Goal: Entertainment & Leisure: Consume media (video, audio)

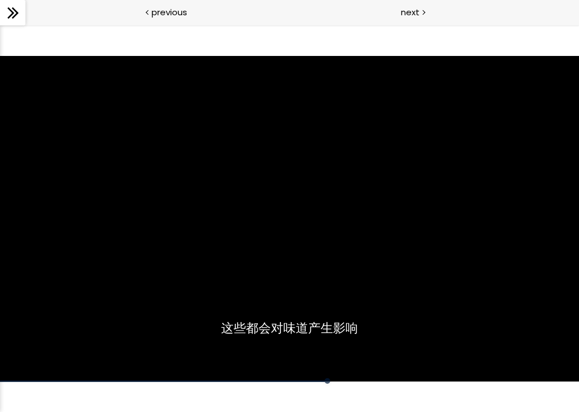
click at [316, 378] on div at bounding box center [274, 369] width 549 height 25
click at [317, 374] on div at bounding box center [274, 369] width 549 height 25
click at [319, 379] on div at bounding box center [274, 369] width 549 height 25
click at [324, 379] on div at bounding box center [274, 369] width 549 height 25
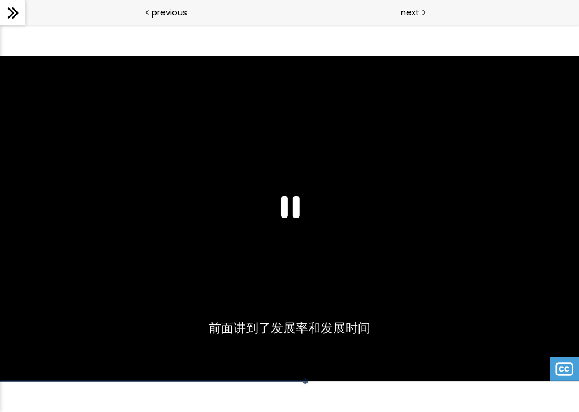
click at [306, 381] on div at bounding box center [305, 381] width 6 height 6
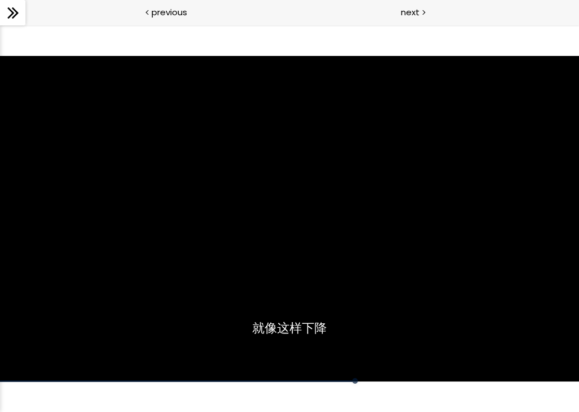
click at [347, 381] on div "08:10" at bounding box center [289, 381] width 579 height 2
click at [336, 380] on div at bounding box center [336, 381] width 6 height 6
click at [66, 333] on div at bounding box center [289, 218] width 579 height 325
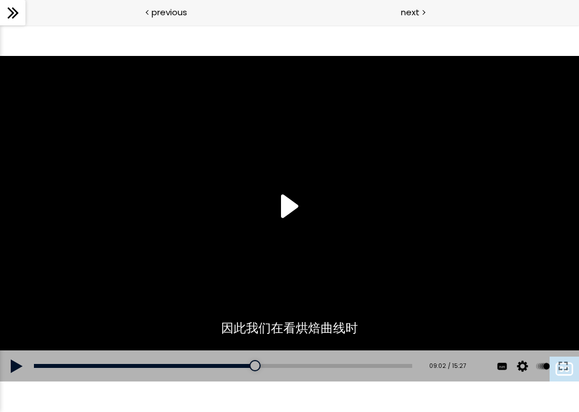
click at [297, 216] on div at bounding box center [289, 218] width 579 height 325
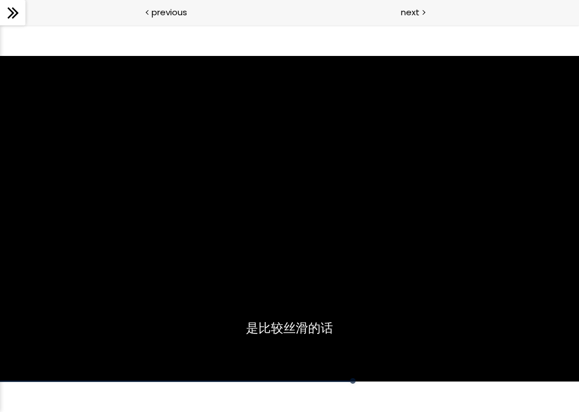
click at [342, 378] on div at bounding box center [274, 369] width 549 height 25
click at [339, 376] on div at bounding box center [274, 369] width 549 height 25
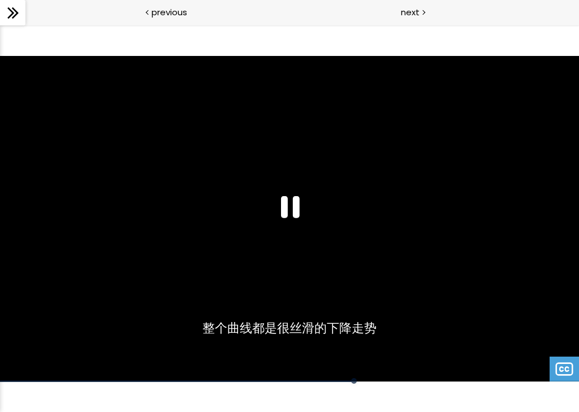
click at [359, 376] on div at bounding box center [274, 369] width 549 height 25
click at [343, 378] on div at bounding box center [274, 369] width 549 height 25
click at [355, 377] on div at bounding box center [274, 369] width 549 height 25
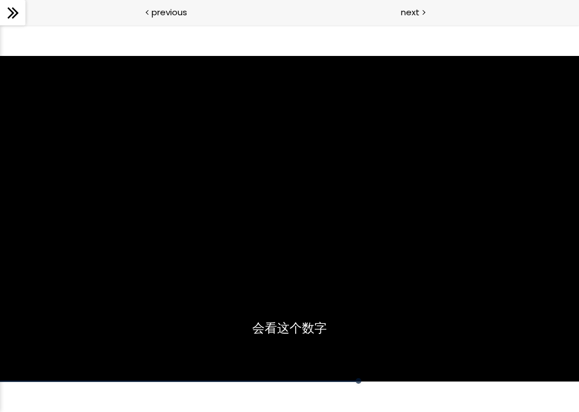
click at [347, 378] on div at bounding box center [274, 369] width 549 height 25
click at [350, 379] on div at bounding box center [274, 369] width 549 height 25
click at [362, 378] on div at bounding box center [274, 369] width 549 height 25
click at [350, 379] on div at bounding box center [274, 369] width 549 height 25
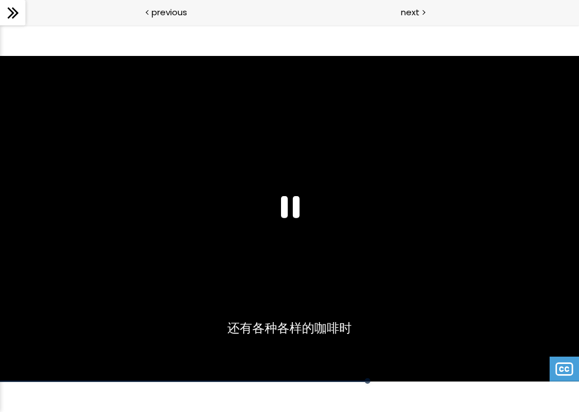
click at [343, 376] on div at bounding box center [274, 369] width 549 height 25
click at [342, 379] on div at bounding box center [274, 369] width 549 height 25
click at [318, 336] on div at bounding box center [289, 218] width 579 height 325
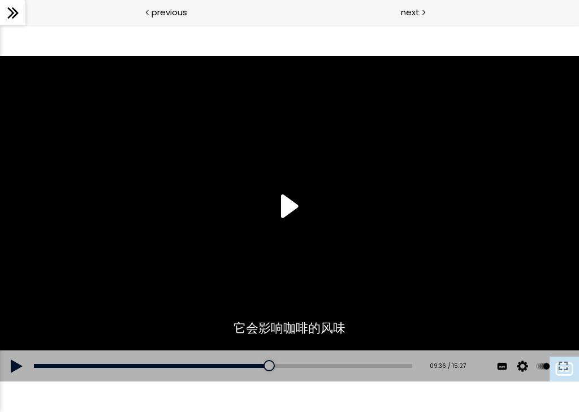
click at [271, 367] on div at bounding box center [268, 365] width 11 height 11
click at [12, 365] on button at bounding box center [17, 366] width 34 height 32
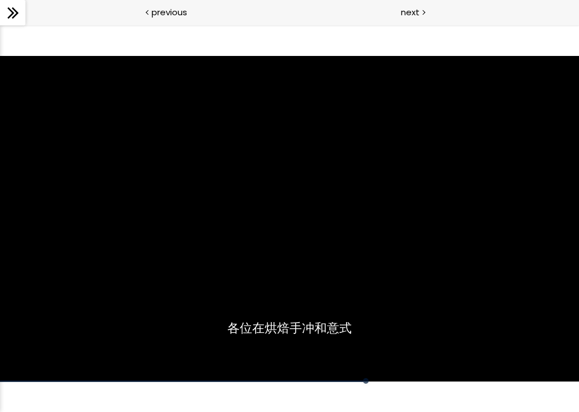
click at [244, 277] on div at bounding box center [289, 218] width 579 height 325
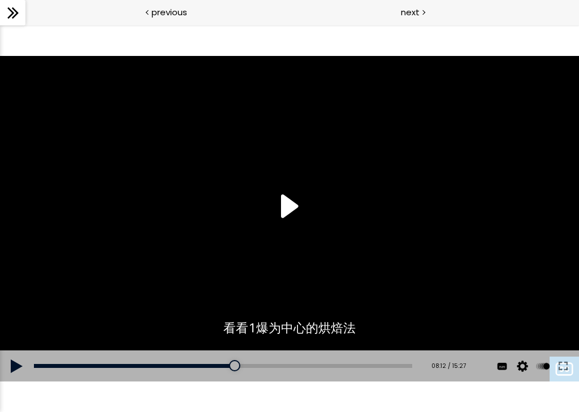
click at [237, 367] on div at bounding box center [234, 365] width 11 height 11
click at [11, 363] on button at bounding box center [17, 366] width 34 height 32
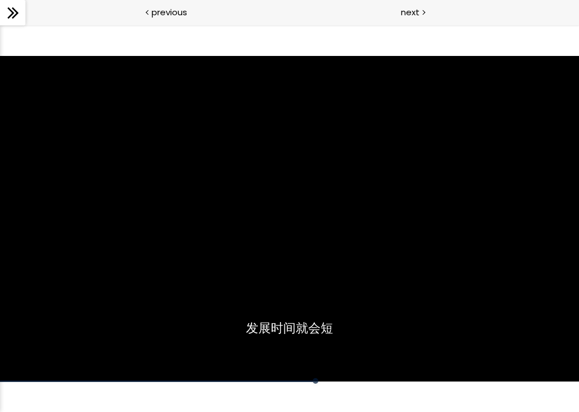
click at [39, 305] on div at bounding box center [289, 218] width 579 height 325
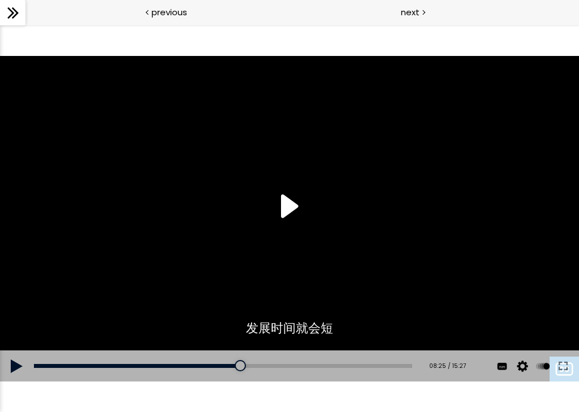
click at [297, 194] on div at bounding box center [289, 218] width 579 height 325
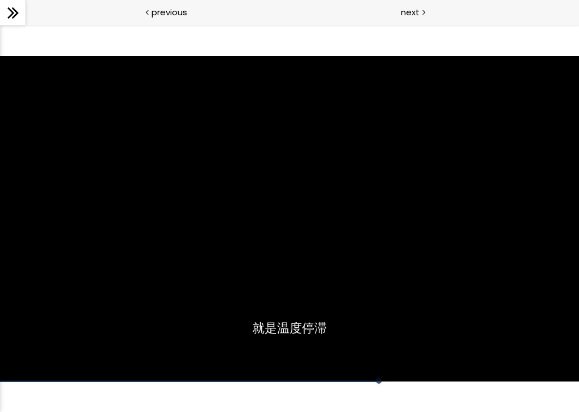
click at [85, 295] on div at bounding box center [289, 218] width 579 height 325
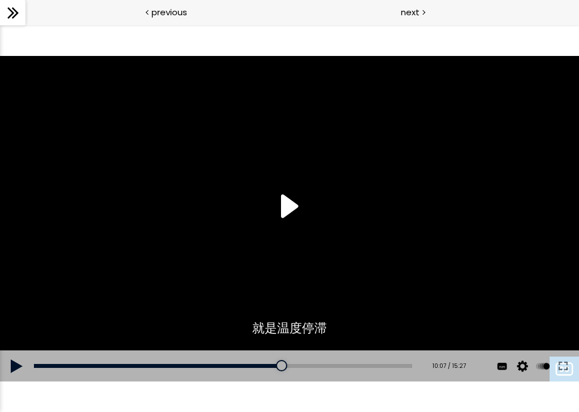
click at [292, 214] on div at bounding box center [289, 218] width 579 height 325
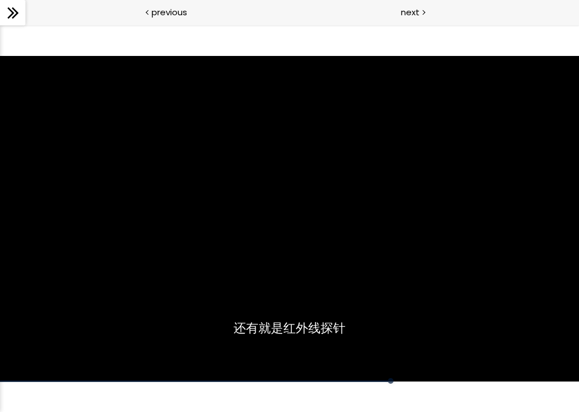
click at [374, 381] on div "08:12" at bounding box center [289, 381] width 579 height 2
click at [61, 315] on div at bounding box center [289, 218] width 579 height 325
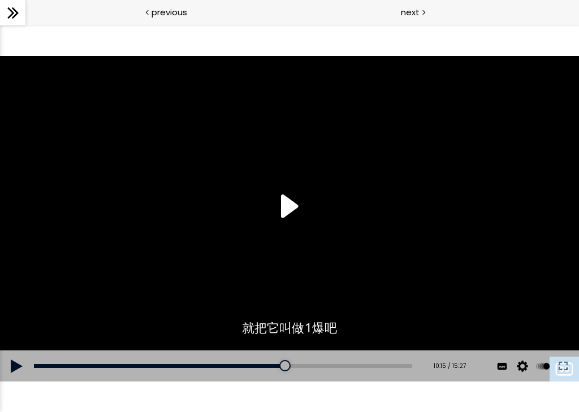
click at [287, 198] on div at bounding box center [289, 218] width 579 height 325
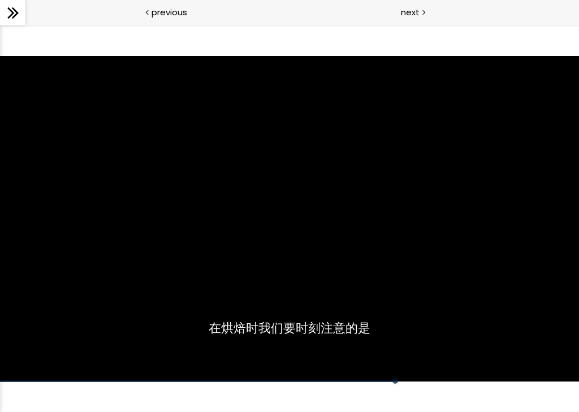
click at [103, 301] on div at bounding box center [289, 218] width 579 height 325
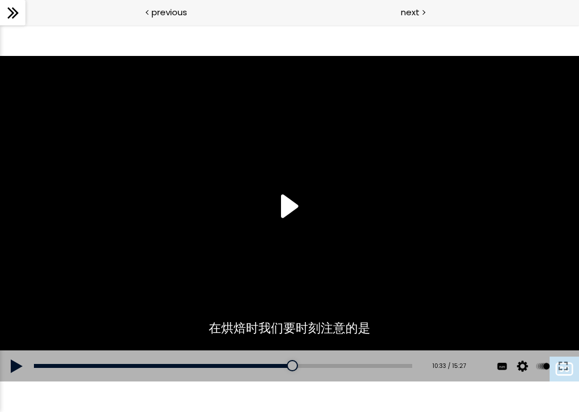
click at [293, 195] on div at bounding box center [289, 218] width 579 height 325
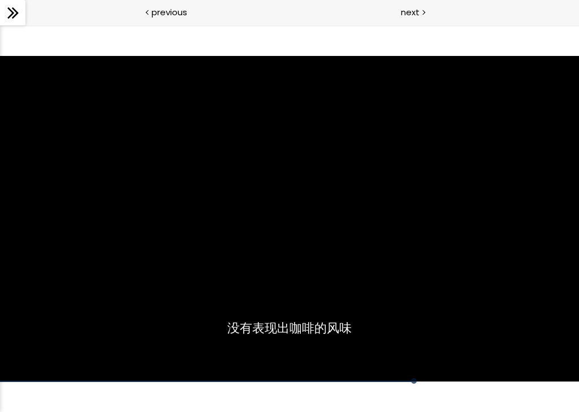
click at [406, 377] on div at bounding box center [274, 369] width 549 height 25
click at [393, 378] on div at bounding box center [274, 369] width 549 height 25
click at [381, 381] on div "10:11" at bounding box center [289, 381] width 579 height 2
click at [383, 380] on div at bounding box center [383, 381] width 6 height 6
click at [290, 288] on div at bounding box center [289, 218] width 579 height 325
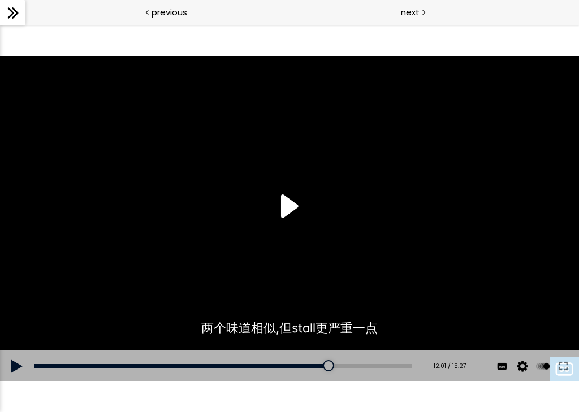
click at [315, 360] on div "Add chapter 10:13" at bounding box center [223, 366] width 378 height 32
click at [310, 364] on div at bounding box center [306, 365] width 11 height 11
click at [289, 227] on div at bounding box center [289, 218] width 579 height 325
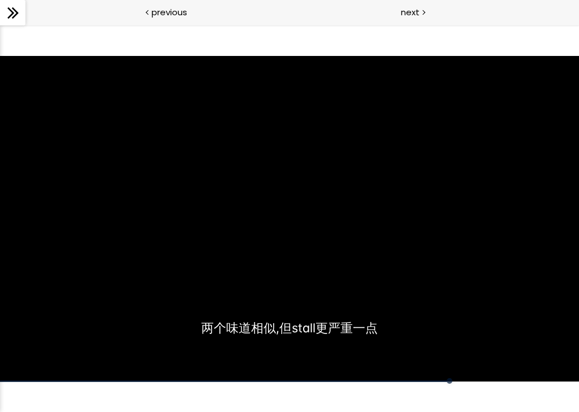
click at [194, 280] on div at bounding box center [289, 218] width 579 height 325
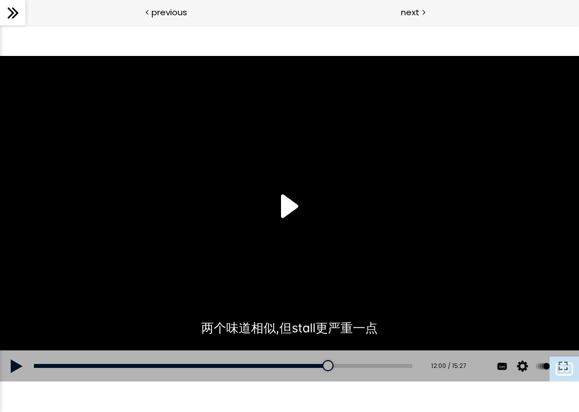
click at [290, 219] on div at bounding box center [289, 218] width 579 height 325
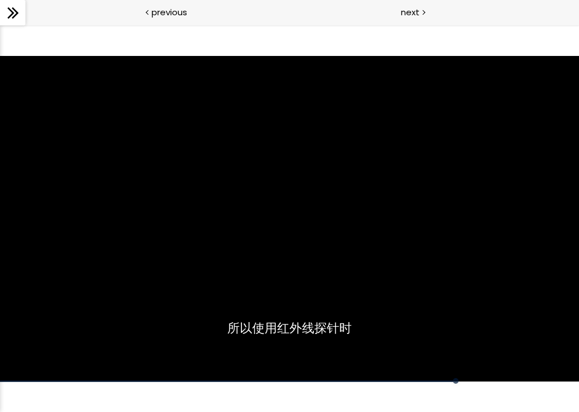
click at [249, 295] on div at bounding box center [289, 218] width 579 height 325
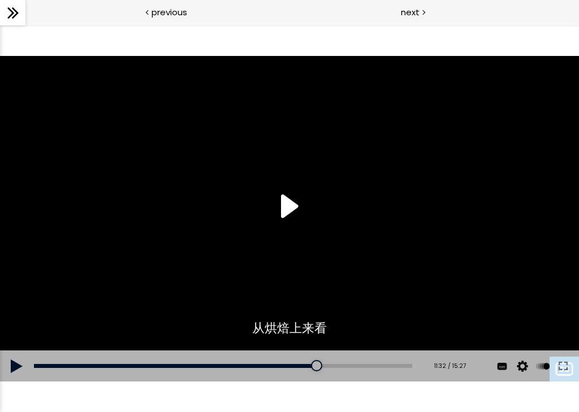
click at [319, 367] on div at bounding box center [316, 365] width 11 height 11
click at [281, 212] on div at bounding box center [289, 218] width 579 height 325
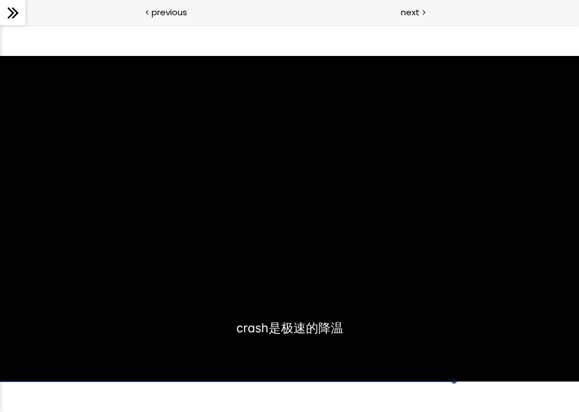
click at [249, 220] on div at bounding box center [289, 218] width 579 height 325
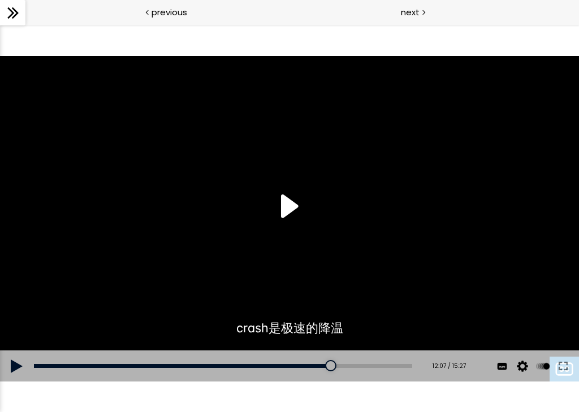
click at [290, 214] on div at bounding box center [289, 218] width 579 height 325
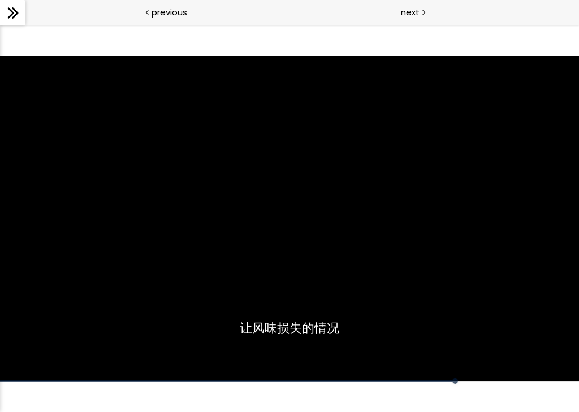
click at [264, 224] on div at bounding box center [289, 218] width 579 height 325
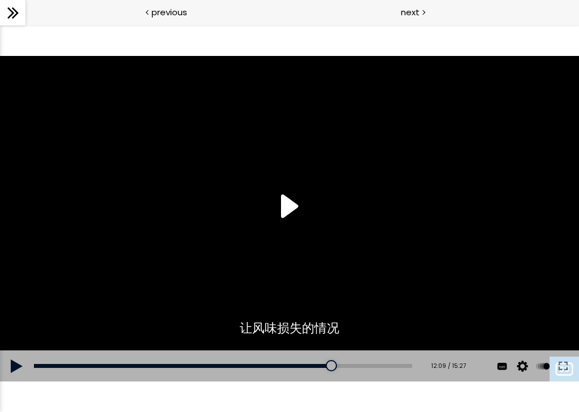
click at [298, 219] on div at bounding box center [289, 218] width 579 height 325
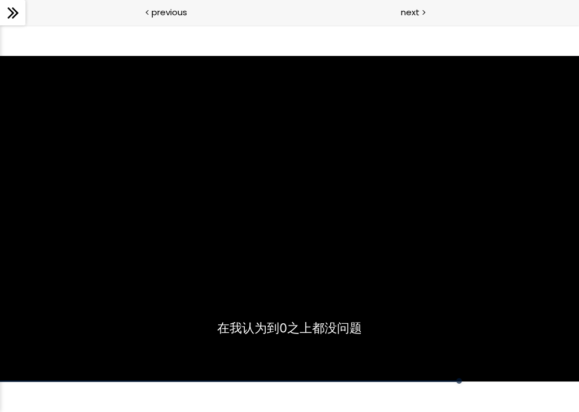
click at [291, 293] on div at bounding box center [289, 218] width 579 height 325
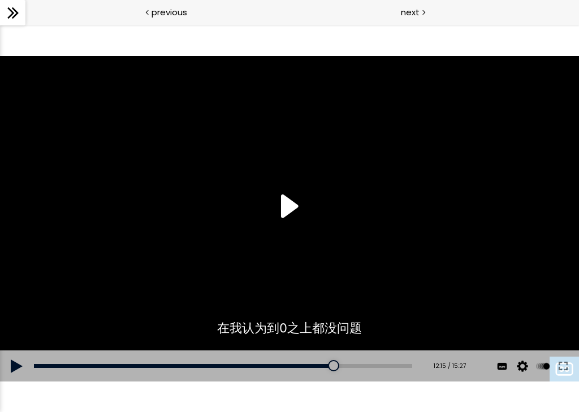
click at [304, 203] on div at bounding box center [289, 218] width 579 height 325
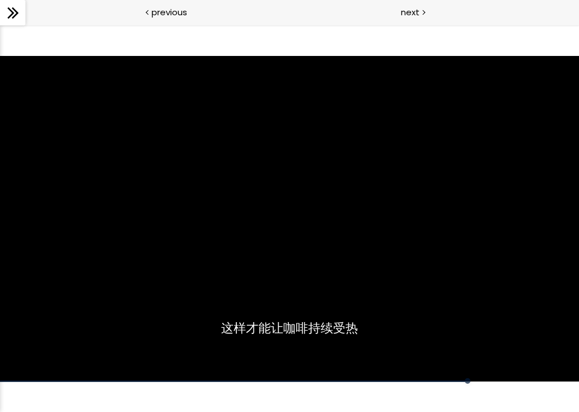
click at [462, 381] on div "12:19" at bounding box center [289, 381] width 579 height 2
click at [332, 302] on div at bounding box center [289, 218] width 579 height 325
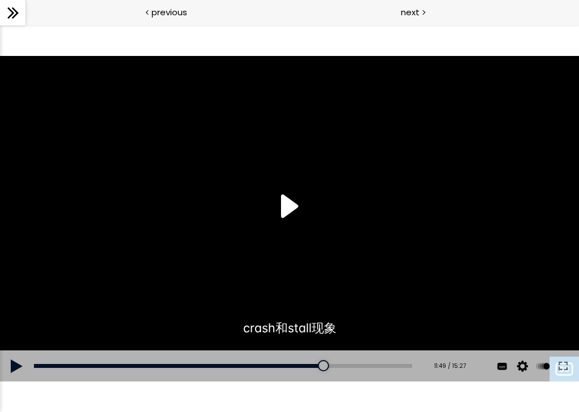
click at [327, 366] on div at bounding box center [323, 365] width 11 height 11
click at [295, 216] on div at bounding box center [289, 218] width 579 height 325
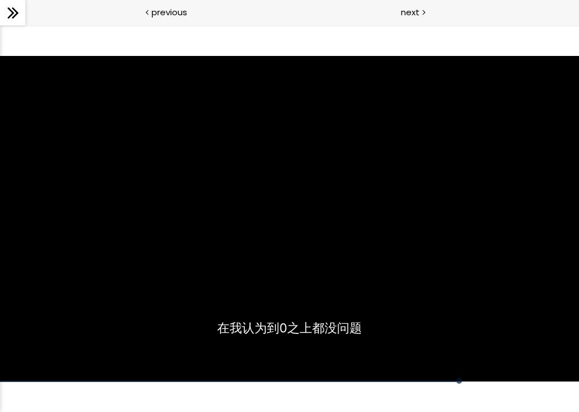
click at [279, 283] on div at bounding box center [289, 218] width 579 height 325
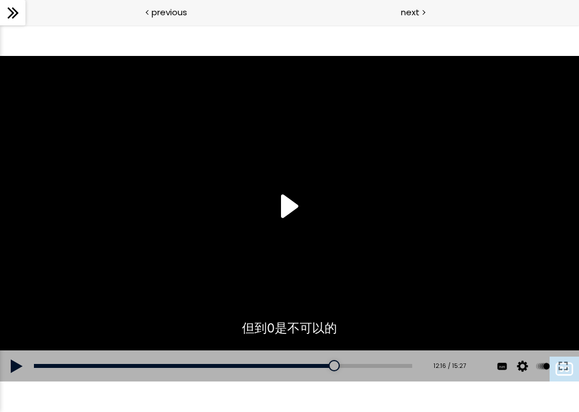
click at [293, 224] on div at bounding box center [289, 218] width 579 height 325
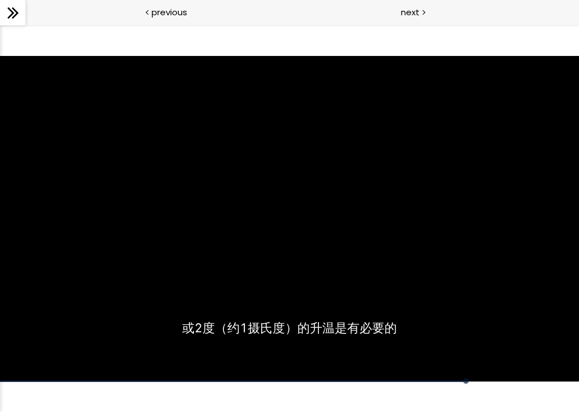
click at [296, 294] on div at bounding box center [289, 218] width 579 height 325
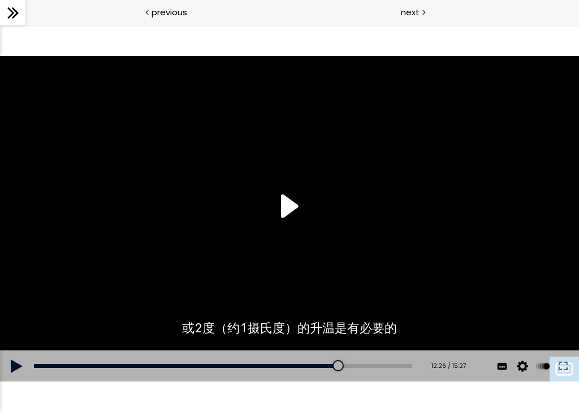
click at [289, 211] on div at bounding box center [289, 218] width 579 height 325
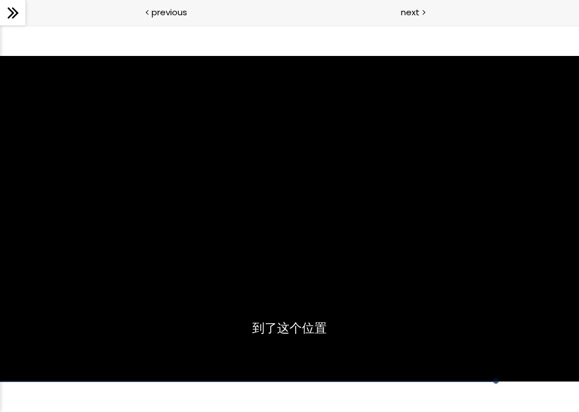
click at [206, 375] on div at bounding box center [274, 369] width 549 height 25
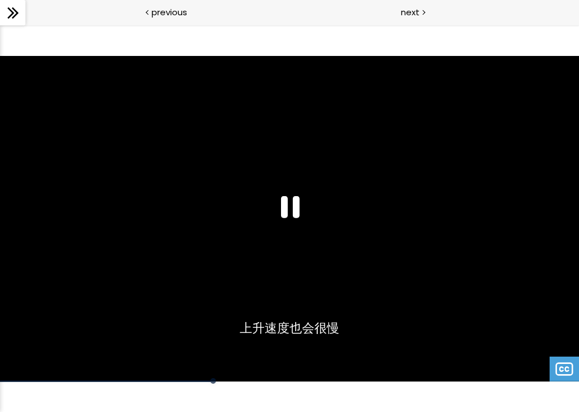
click at [213, 380] on div at bounding box center [213, 381] width 6 height 6
click at [71, 380] on div "05:41" at bounding box center [289, 381] width 579 height 2
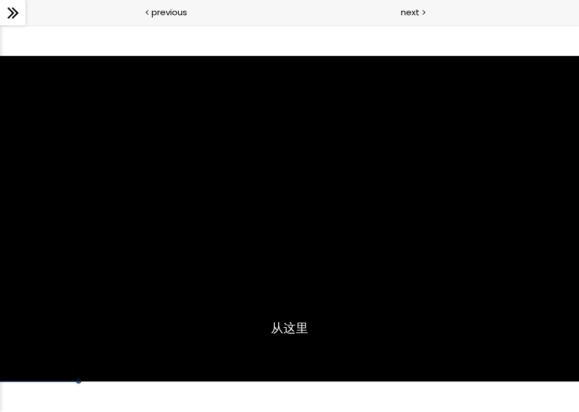
click at [291, 245] on div at bounding box center [289, 218] width 579 height 325
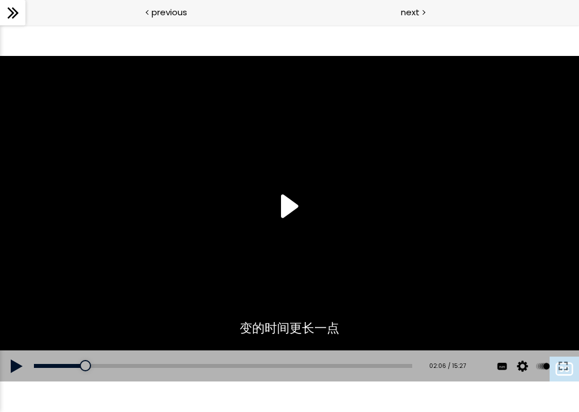
click at [284, 195] on div at bounding box center [289, 218] width 579 height 325
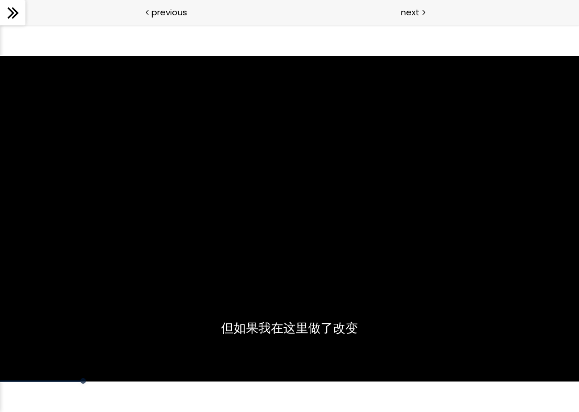
click at [303, 228] on div at bounding box center [289, 218] width 579 height 325
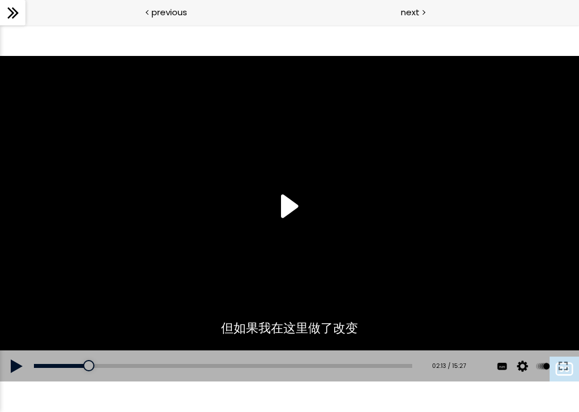
click at [297, 219] on div at bounding box center [289, 218] width 579 height 325
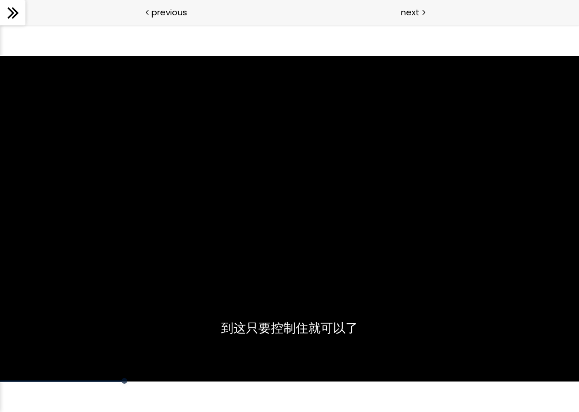
click at [387, 406] on div "点按播放声音 @keyframes VOLUME_SMALL_WAVE_FLASH { 0% { opacity: 0; } 33% { opacity: 1…" at bounding box center [289, 218] width 579 height 387
click at [290, 273] on div at bounding box center [289, 218] width 579 height 325
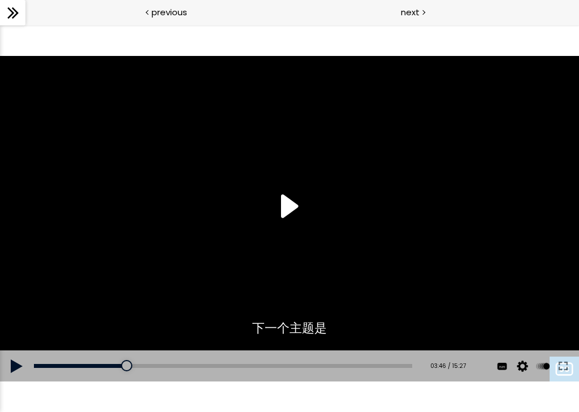
click at [279, 195] on div at bounding box center [289, 218] width 579 height 325
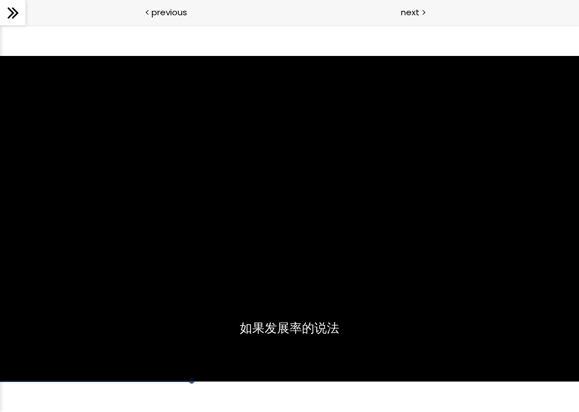
click at [179, 319] on div at bounding box center [289, 218] width 579 height 325
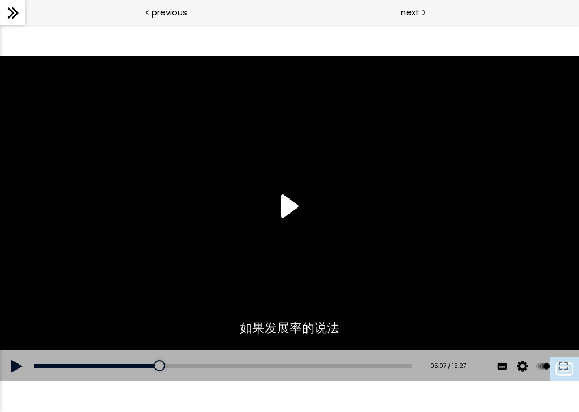
click at [285, 212] on div at bounding box center [289, 218] width 579 height 325
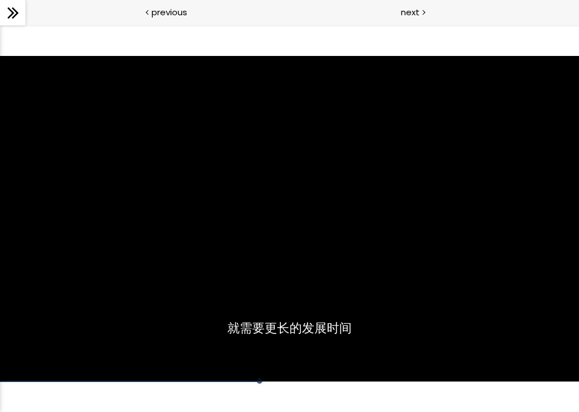
click at [233, 377] on div at bounding box center [274, 369] width 549 height 25
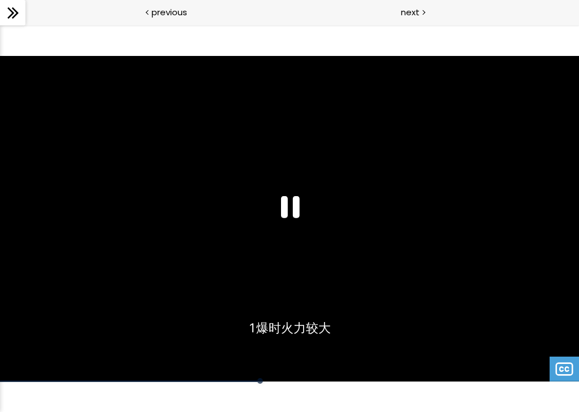
click at [231, 380] on div "01:53" at bounding box center [289, 381] width 579 height 2
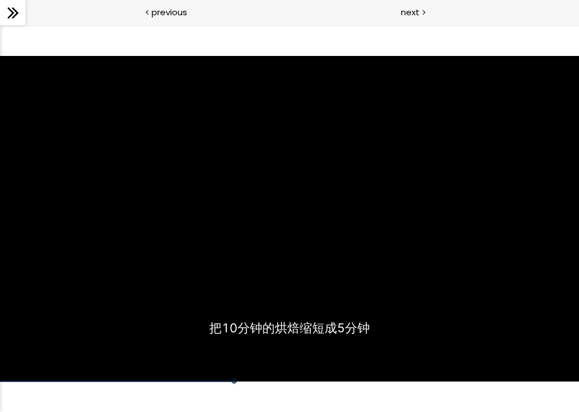
click at [120, 296] on div at bounding box center [289, 218] width 579 height 325
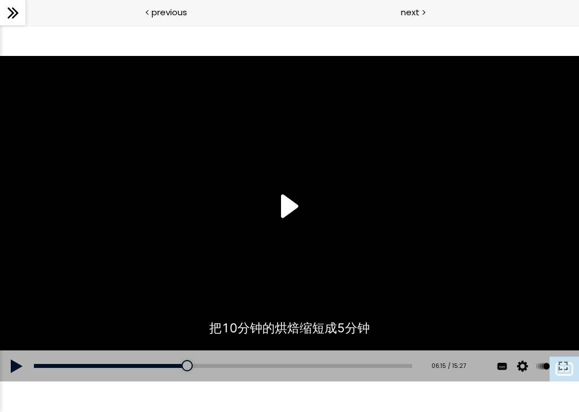
click at [319, 224] on div at bounding box center [289, 218] width 579 height 325
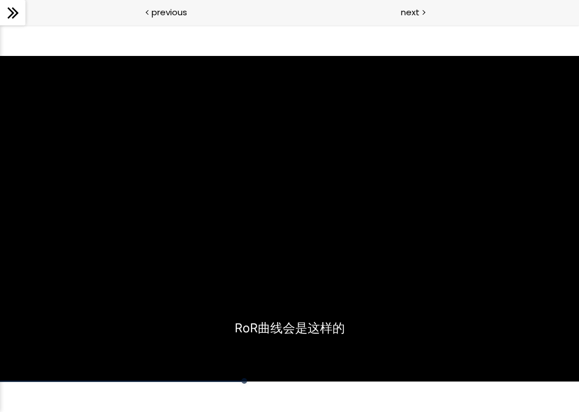
click at [245, 381] on div at bounding box center [244, 381] width 6 height 6
click at [269, 380] on div "07:11" at bounding box center [289, 381] width 579 height 2
click at [316, 372] on div at bounding box center [274, 369] width 549 height 25
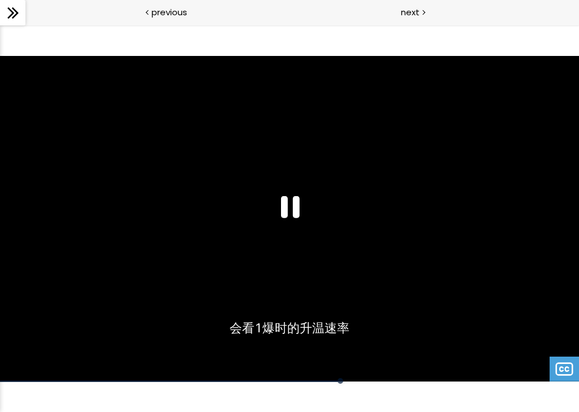
click at [310, 376] on div at bounding box center [274, 369] width 549 height 25
click at [318, 380] on div "08:29" at bounding box center [289, 381] width 579 height 2
click at [378, 380] on div at bounding box center [378, 381] width 6 height 6
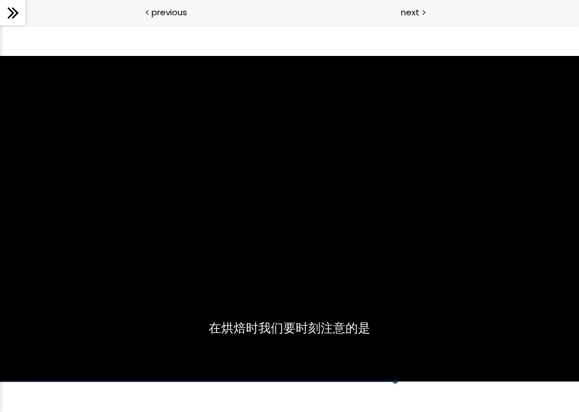
click at [366, 380] on div "09:46" at bounding box center [289, 381] width 579 height 2
click at [383, 381] on div "10:13" at bounding box center [289, 381] width 579 height 2
click at [388, 386] on div "点按播放声音 @keyframes VOLUME_SMALL_WAVE_FLASH { 0% { opacity: 0; } 33% { opacity: 1…" at bounding box center [289, 218] width 579 height 387
click at [192, 303] on div at bounding box center [289, 218] width 579 height 325
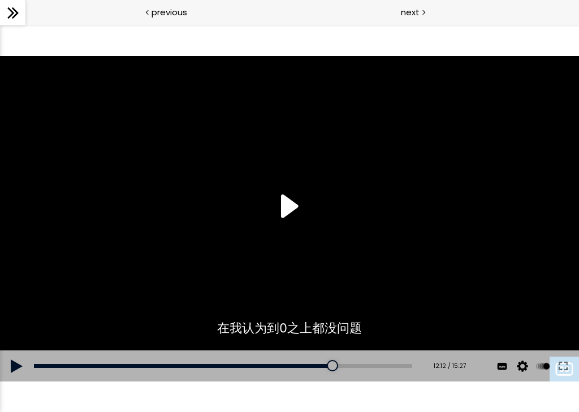
click at [336, 365] on div at bounding box center [332, 365] width 11 height 11
click at [13, 366] on button at bounding box center [17, 366] width 34 height 32
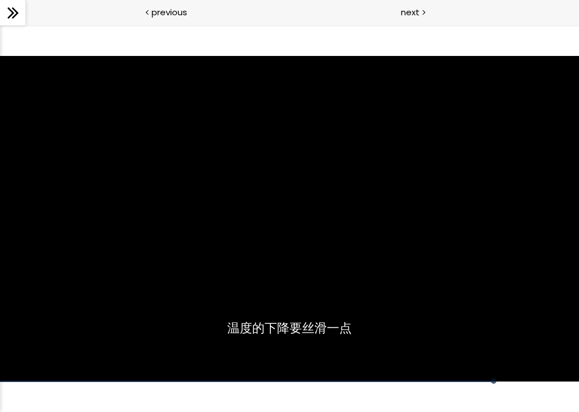
click at [120, 356] on div at bounding box center [289, 218] width 579 height 325
